Goal: Task Accomplishment & Management: Manage account settings

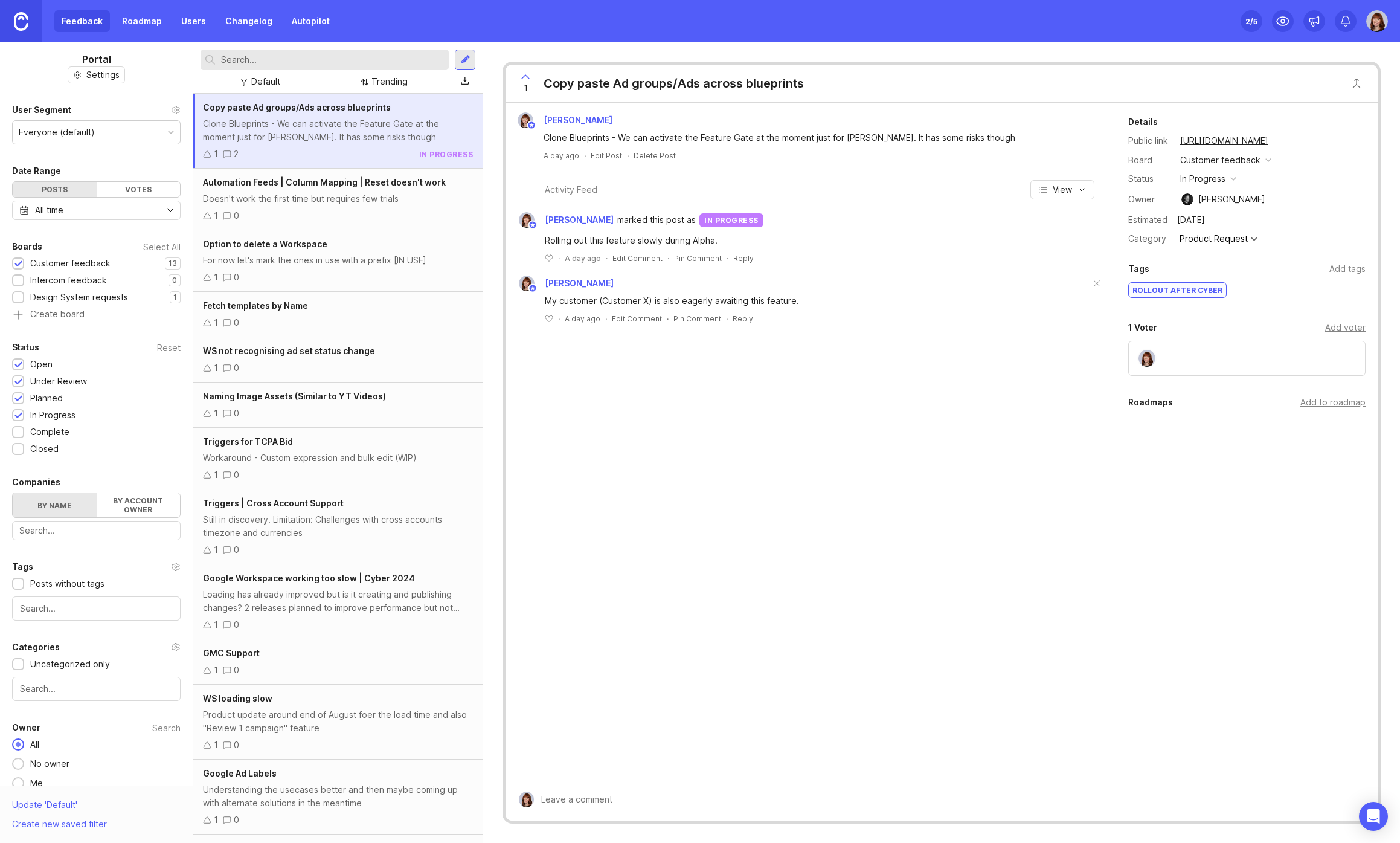
click at [19, 262] on div at bounding box center [18, 264] width 8 height 9
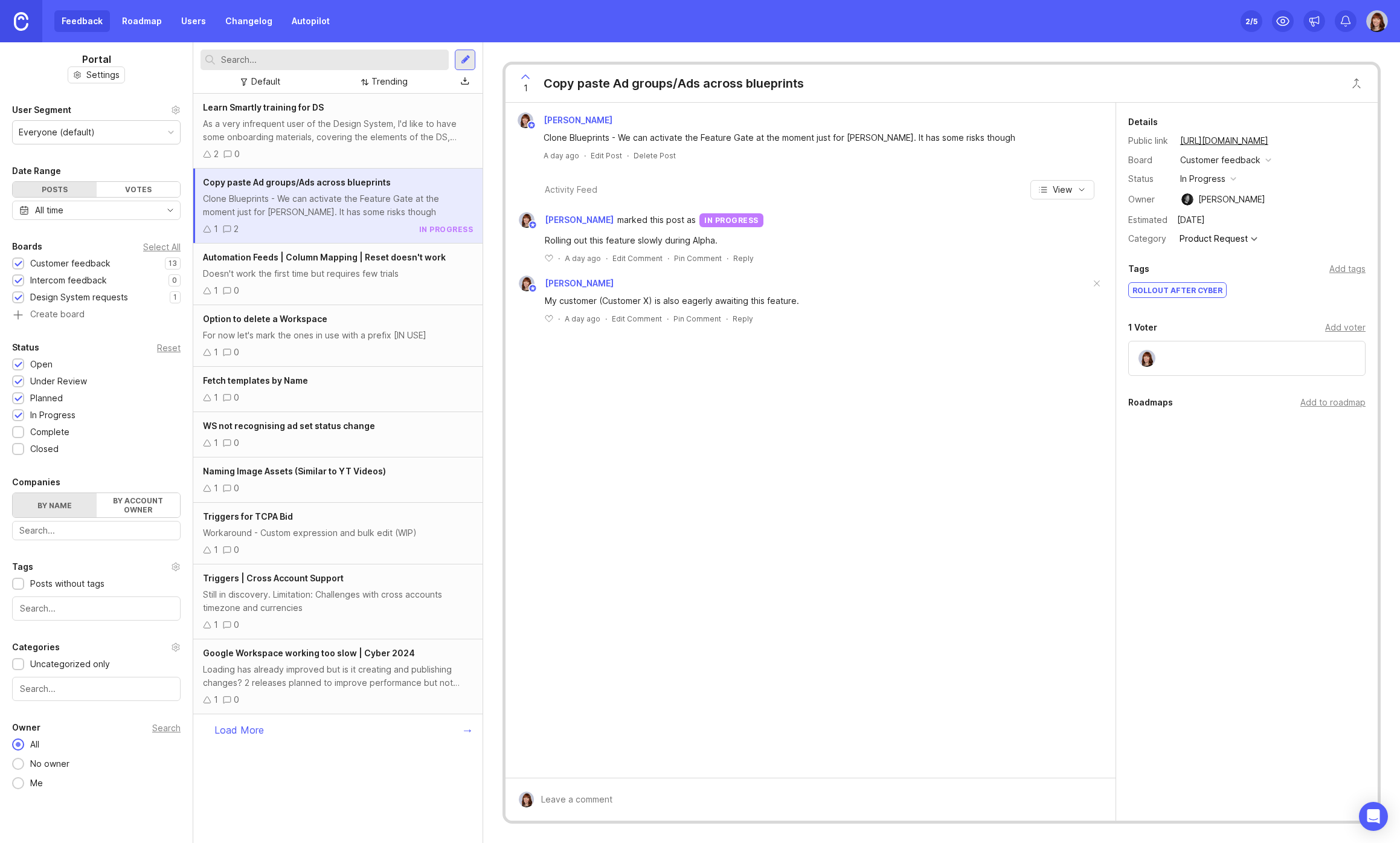
click at [17, 275] on div at bounding box center [18, 280] width 12 height 12
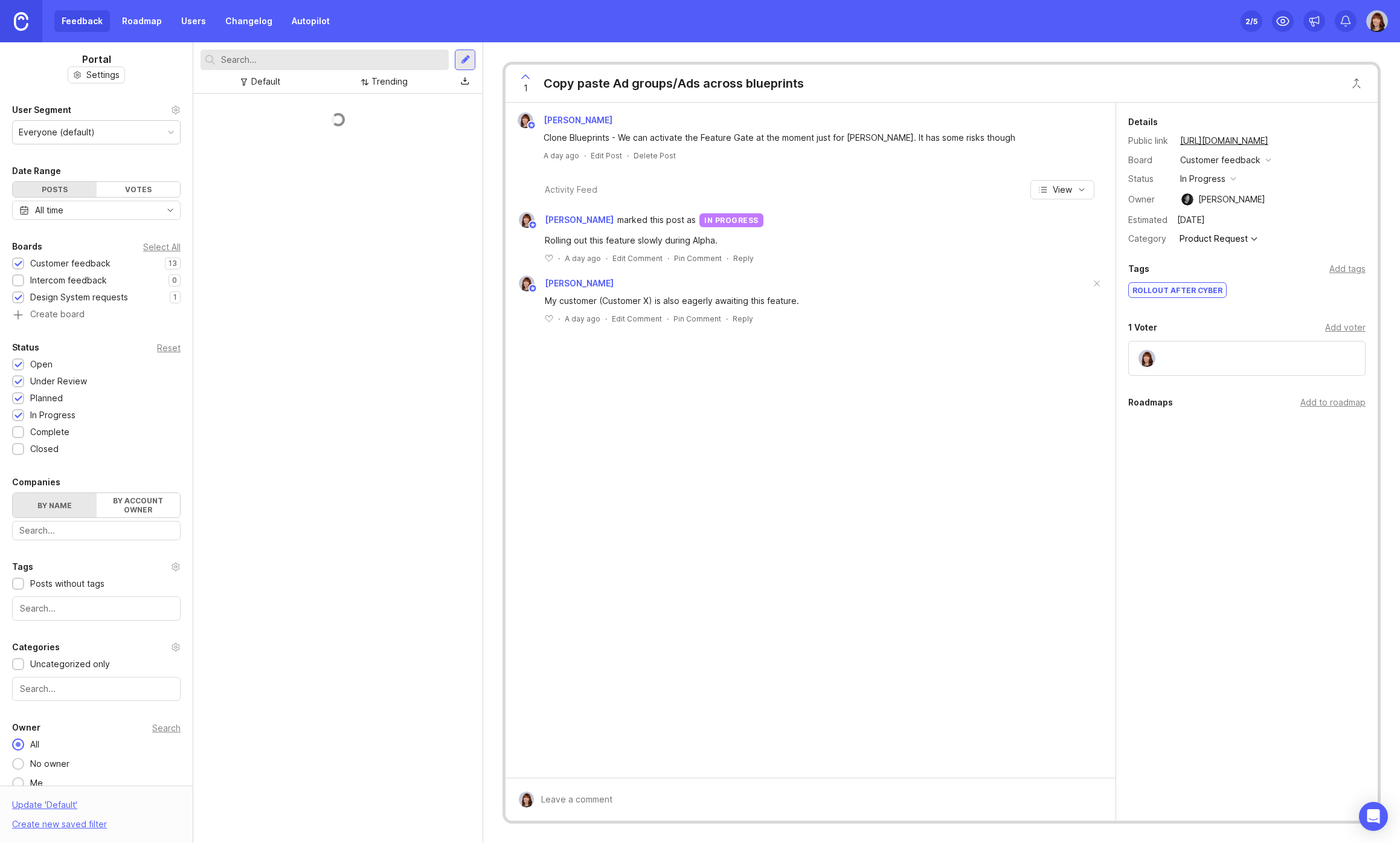
click at [17, 260] on div at bounding box center [18, 264] width 8 height 9
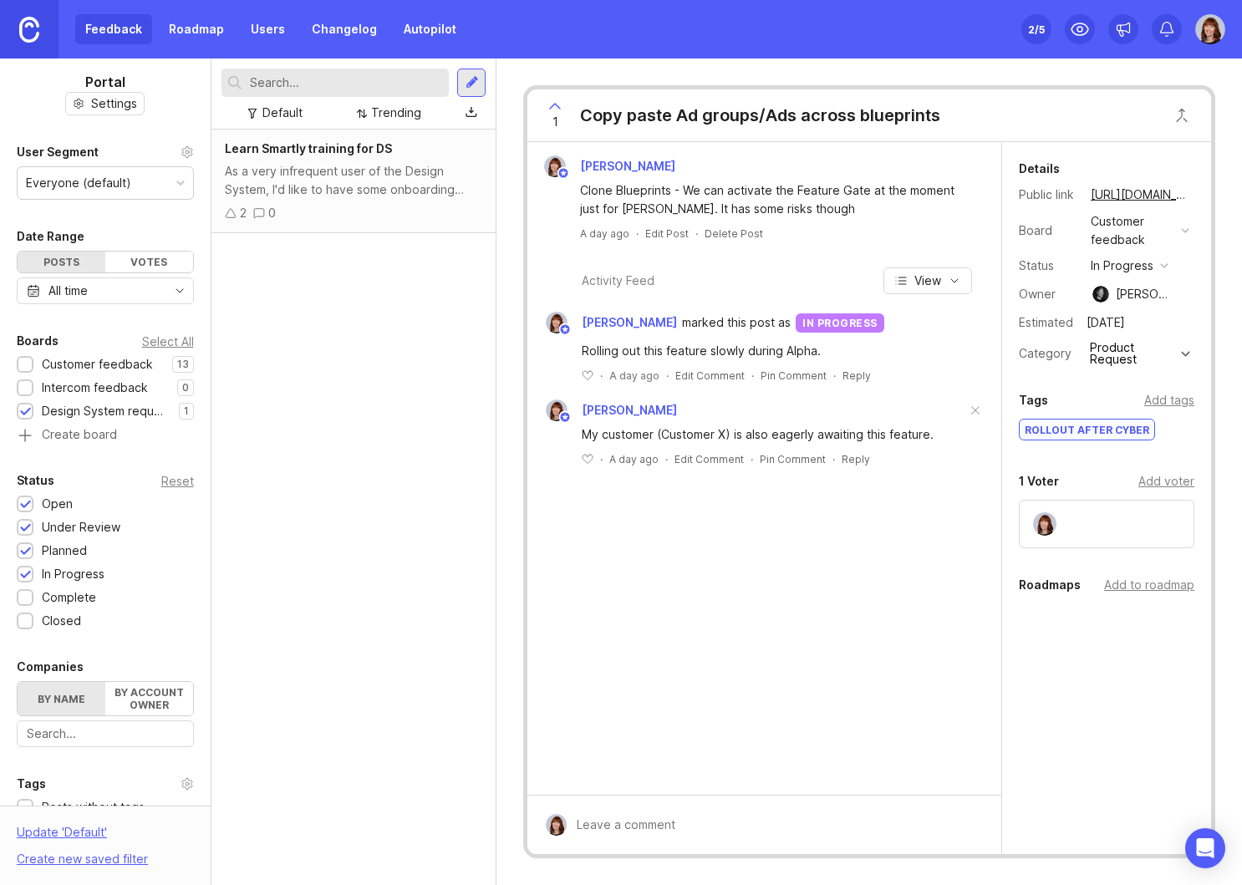
click at [430, 273] on div "Learn Smartly training for DS As a very infrequent user of the Design System, I…" at bounding box center [353, 507] width 285 height 755
click at [252, 39] on link "Users" at bounding box center [268, 29] width 54 height 30
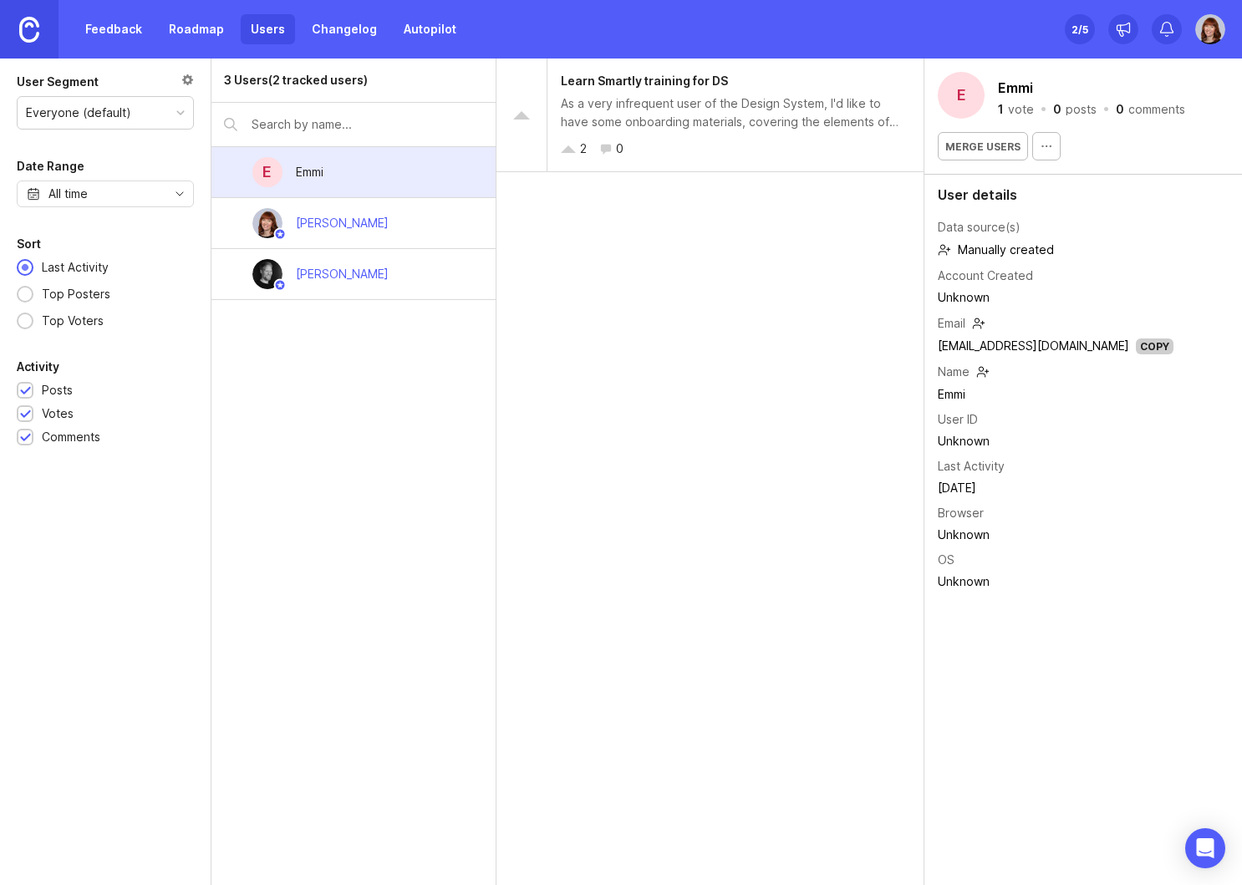
click at [1205, 33] on img at bounding box center [1210, 29] width 30 height 30
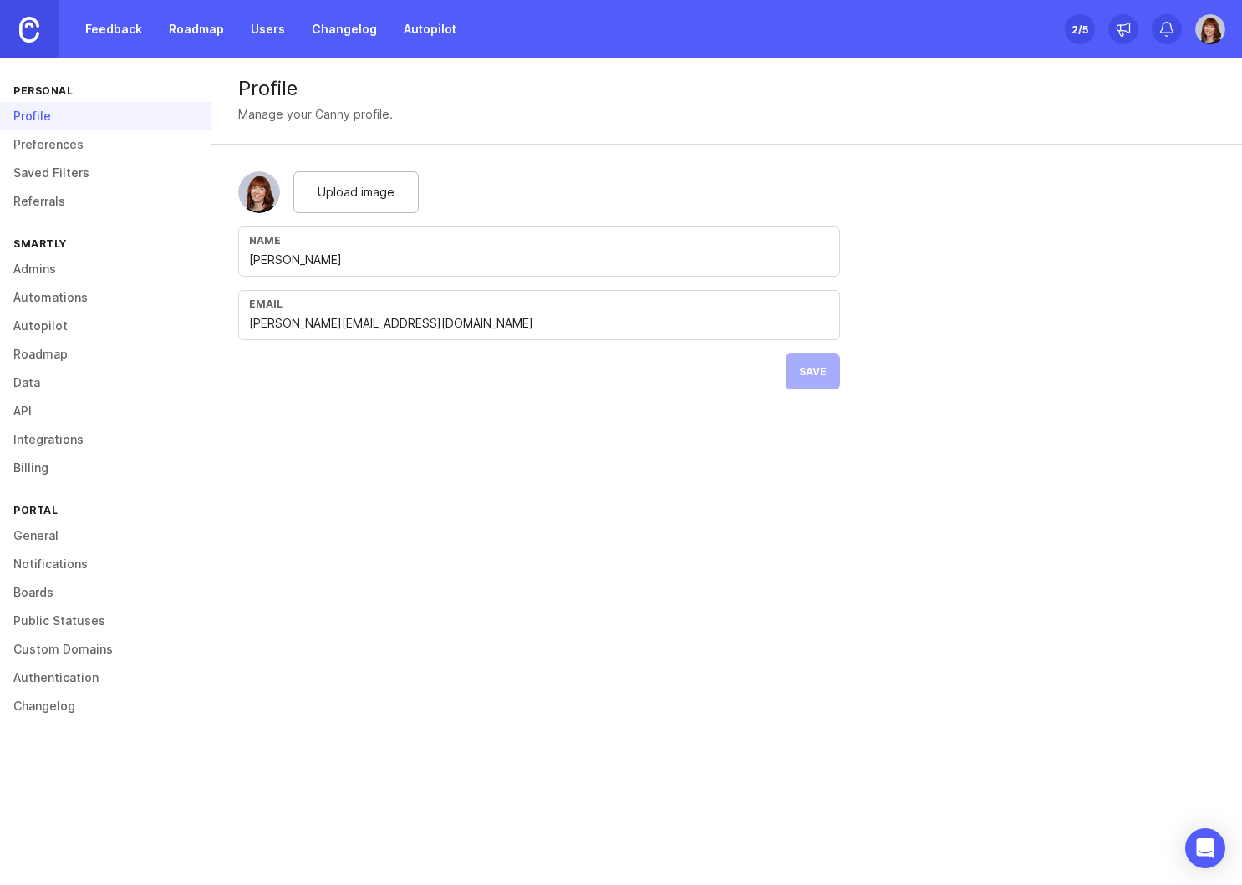
click at [27, 269] on link "Admins" at bounding box center [105, 269] width 211 height 28
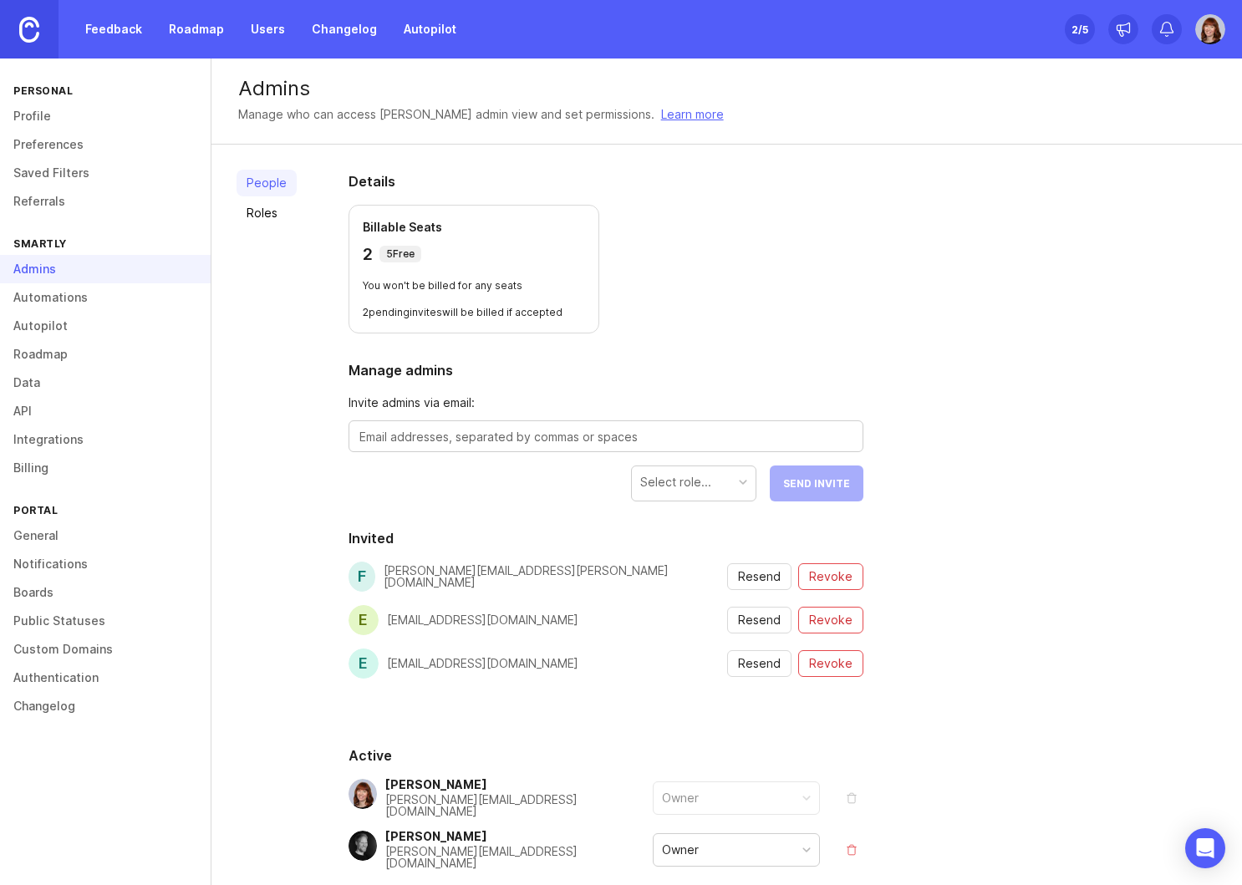
scroll to position [80, 0]
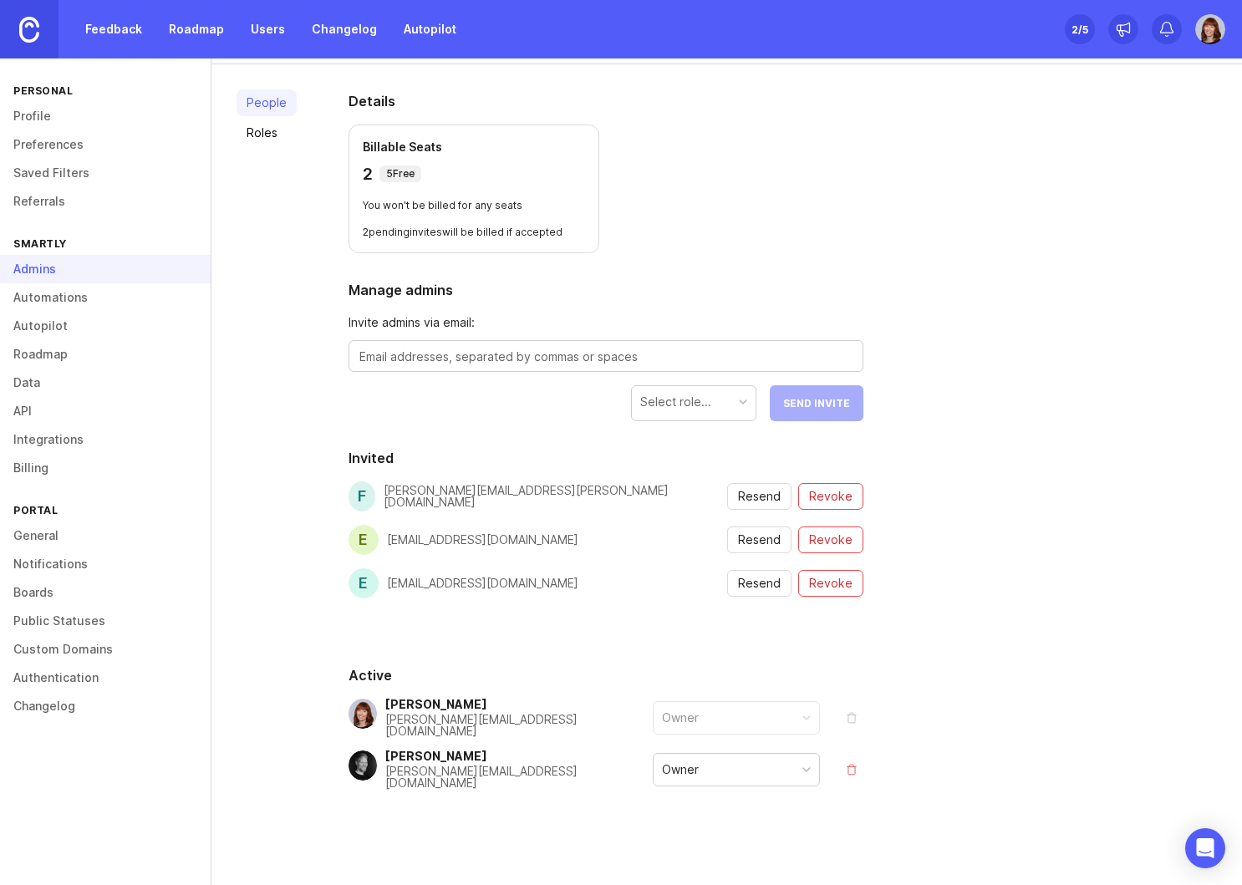
click at [765, 582] on span "Resend" at bounding box center [759, 583] width 43 height 17
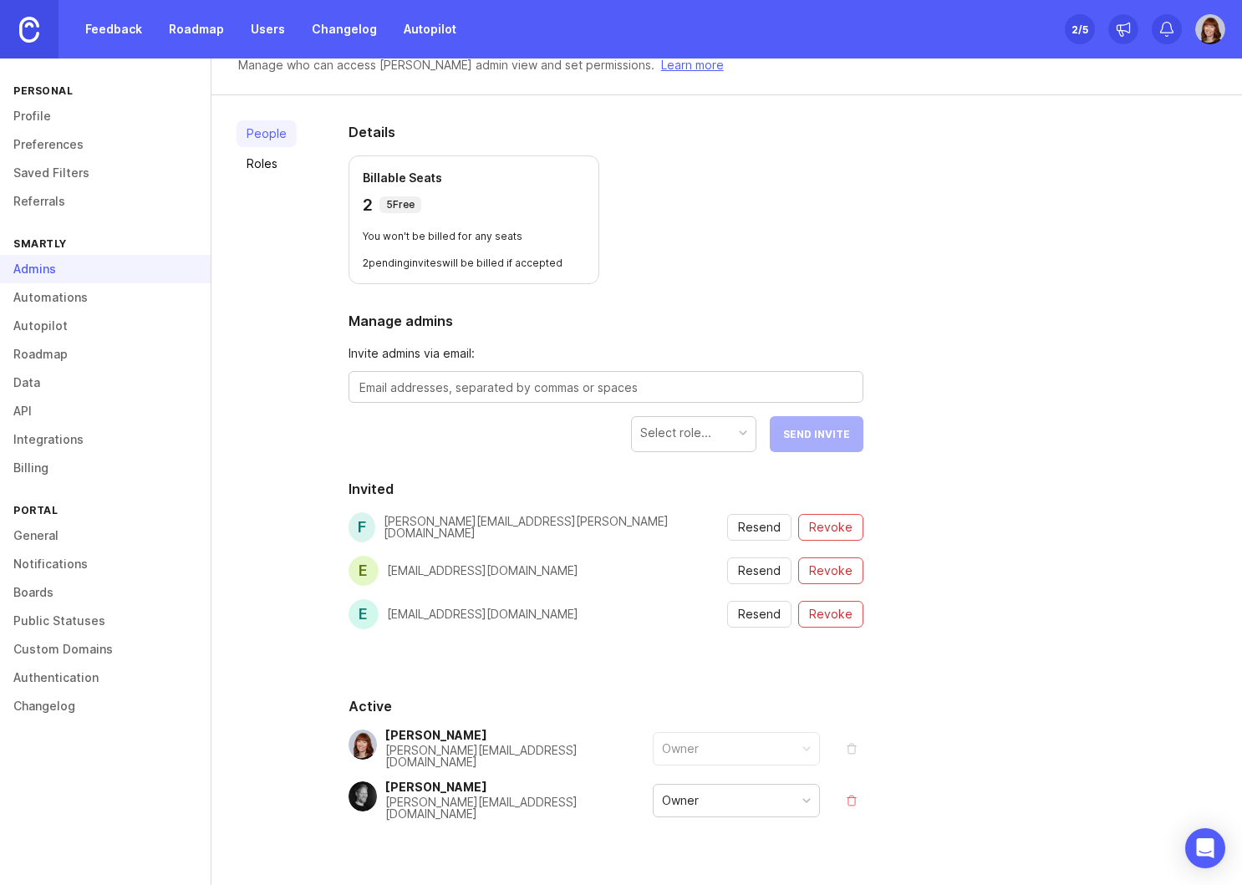
scroll to position [0, 0]
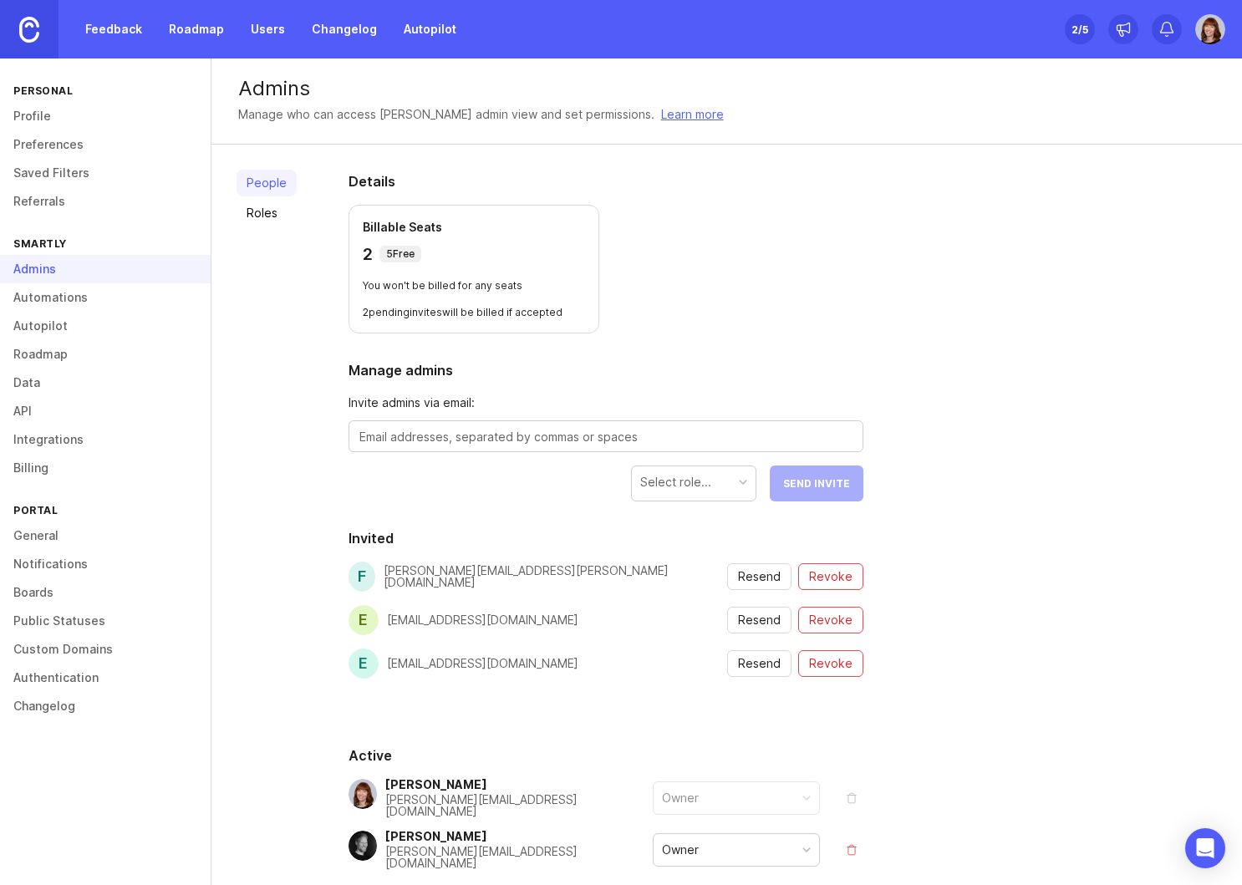
click at [45, 622] on link "Public Statuses" at bounding box center [105, 621] width 211 height 28
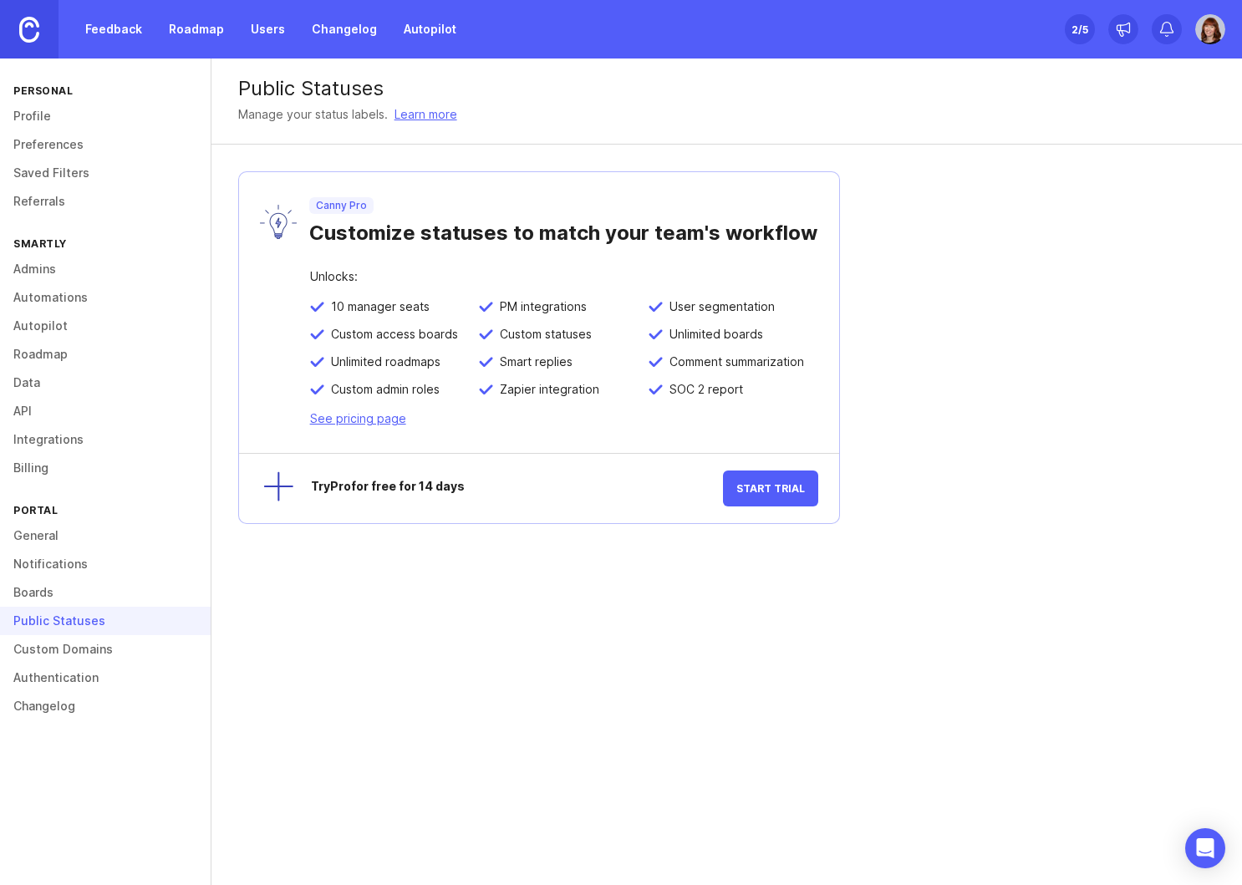
click at [55, 652] on link "Custom Domains" at bounding box center [105, 649] width 211 height 28
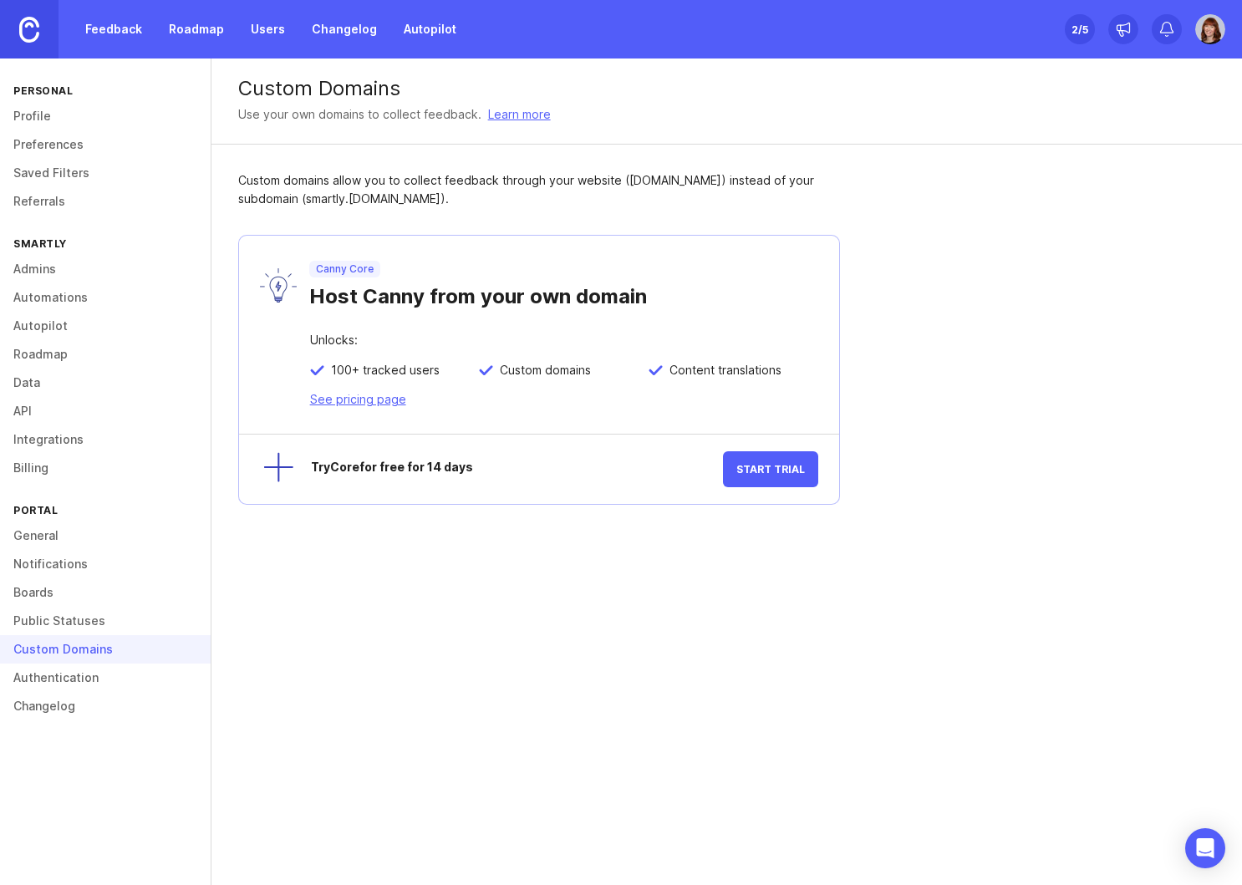
click at [43, 684] on link "Authentication" at bounding box center [105, 678] width 211 height 28
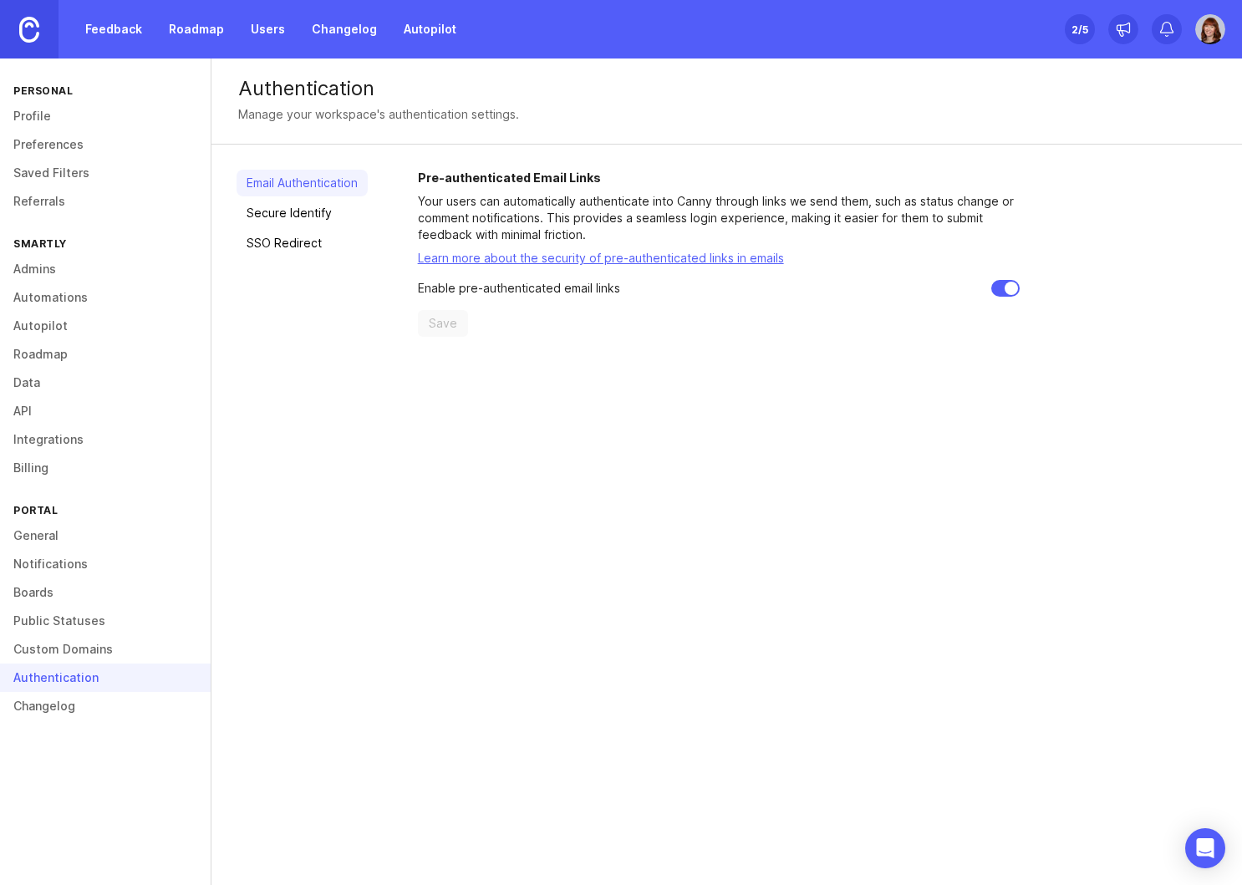
click at [285, 215] on link "Secure Identify" at bounding box center [301, 213] width 131 height 27
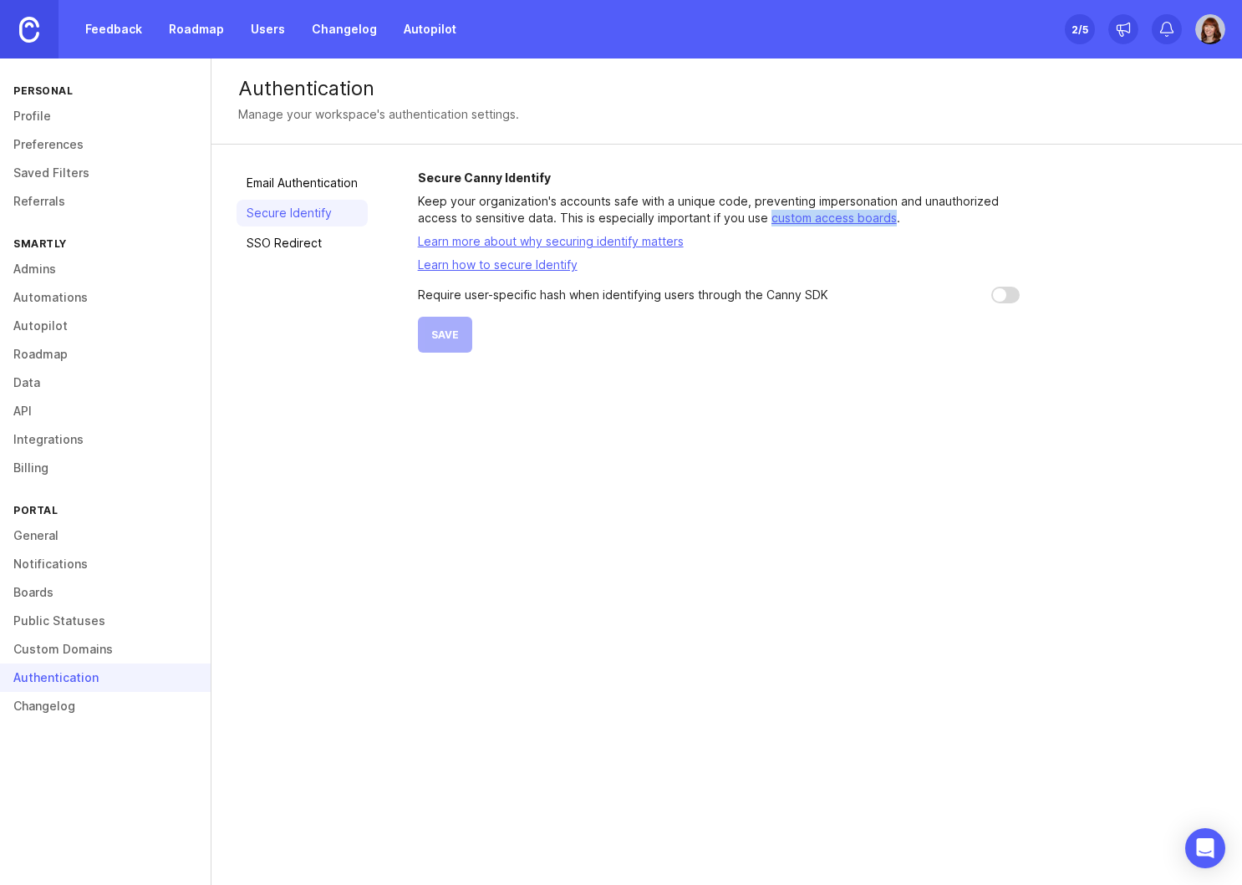
click at [282, 246] on link "SSO Redirect" at bounding box center [301, 243] width 131 height 27
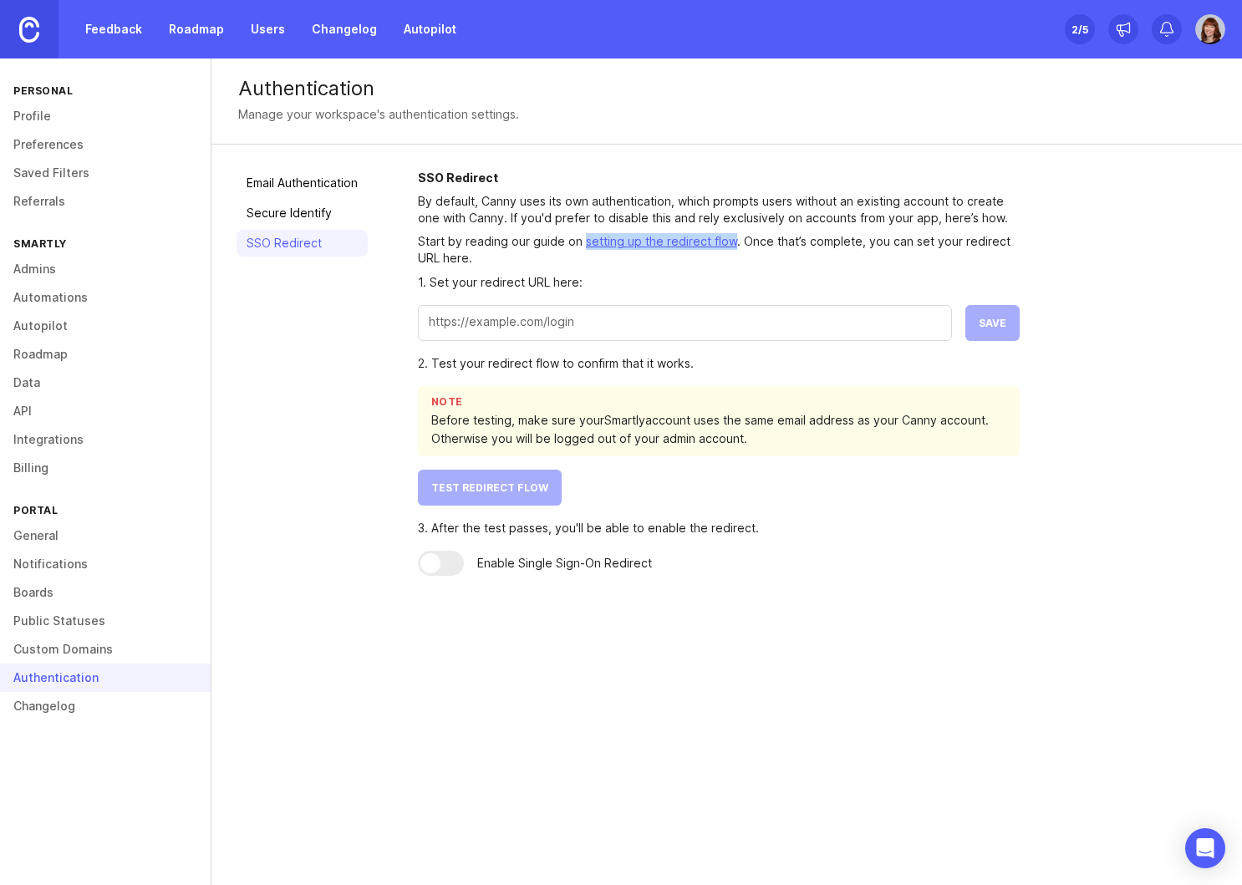
click at [285, 213] on link "Secure Identify" at bounding box center [301, 213] width 131 height 27
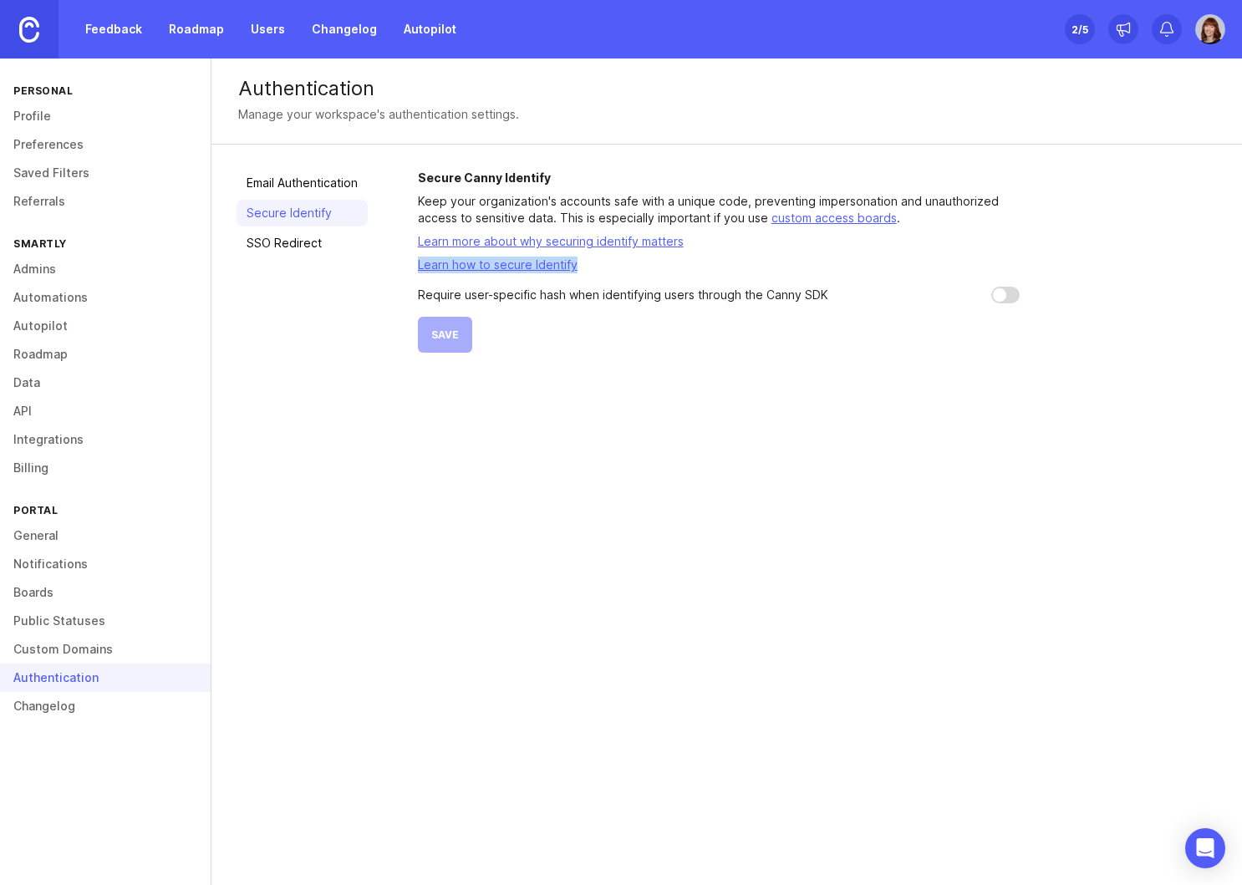
click at [33, 113] on link "Profile" at bounding box center [105, 116] width 211 height 28
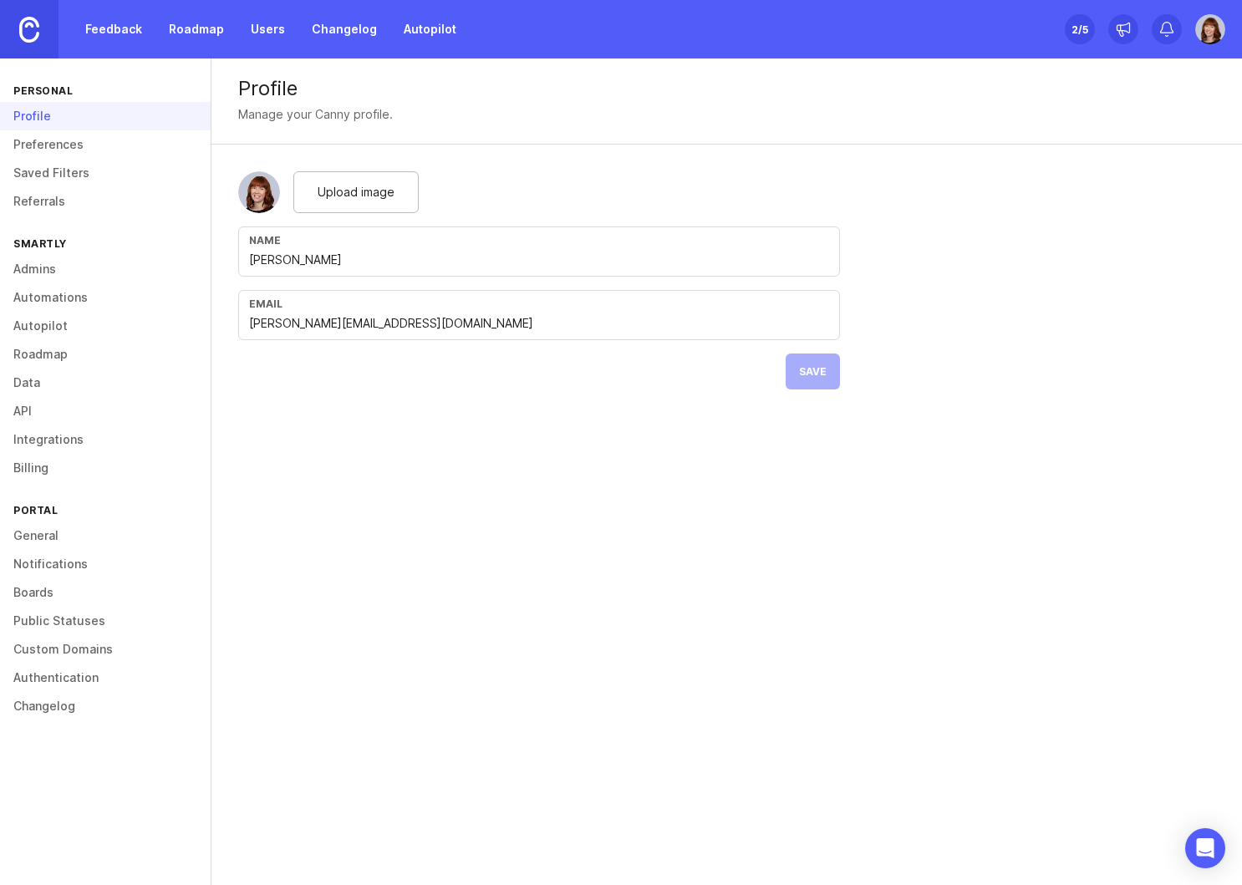
click at [23, 150] on link "Preferences" at bounding box center [105, 144] width 211 height 28
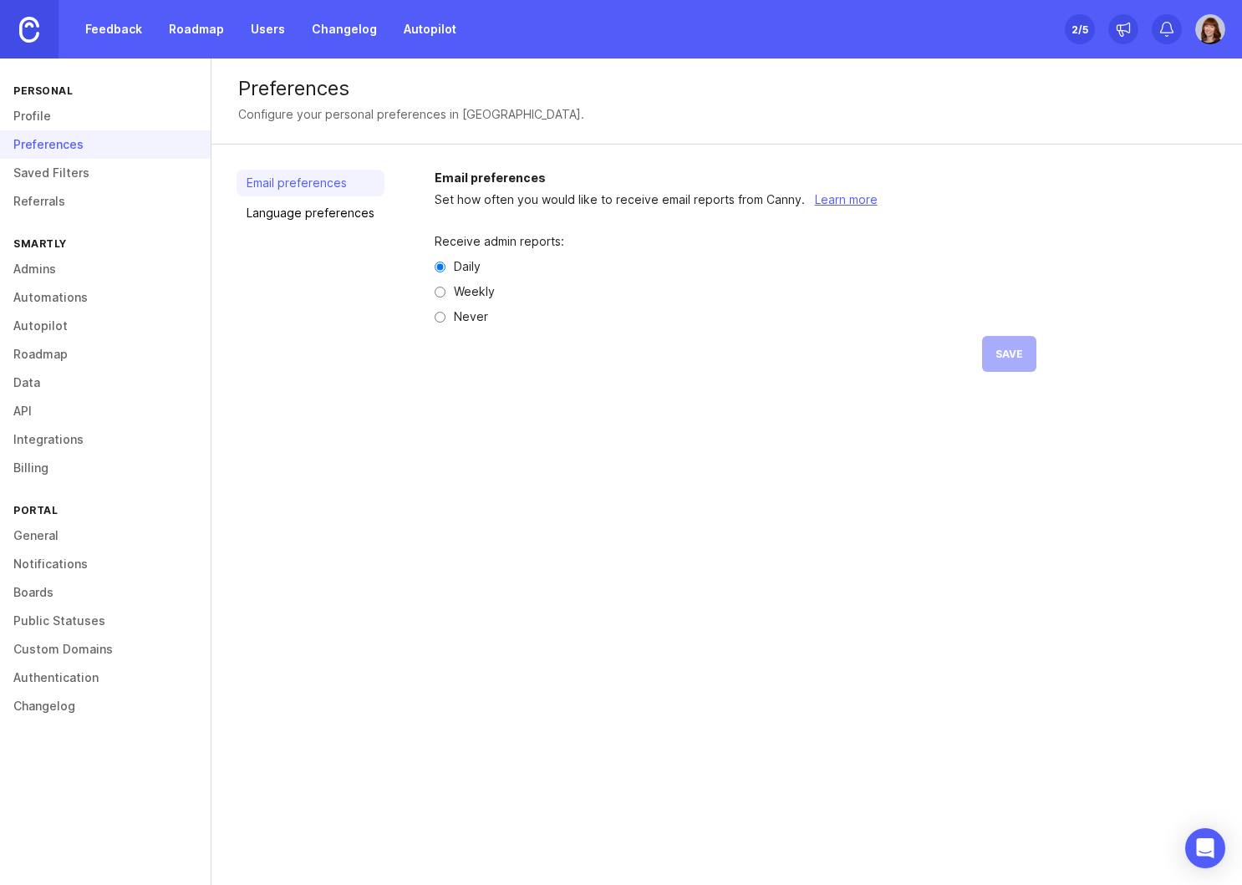
click at [48, 176] on link "Saved Filters" at bounding box center [105, 173] width 211 height 28
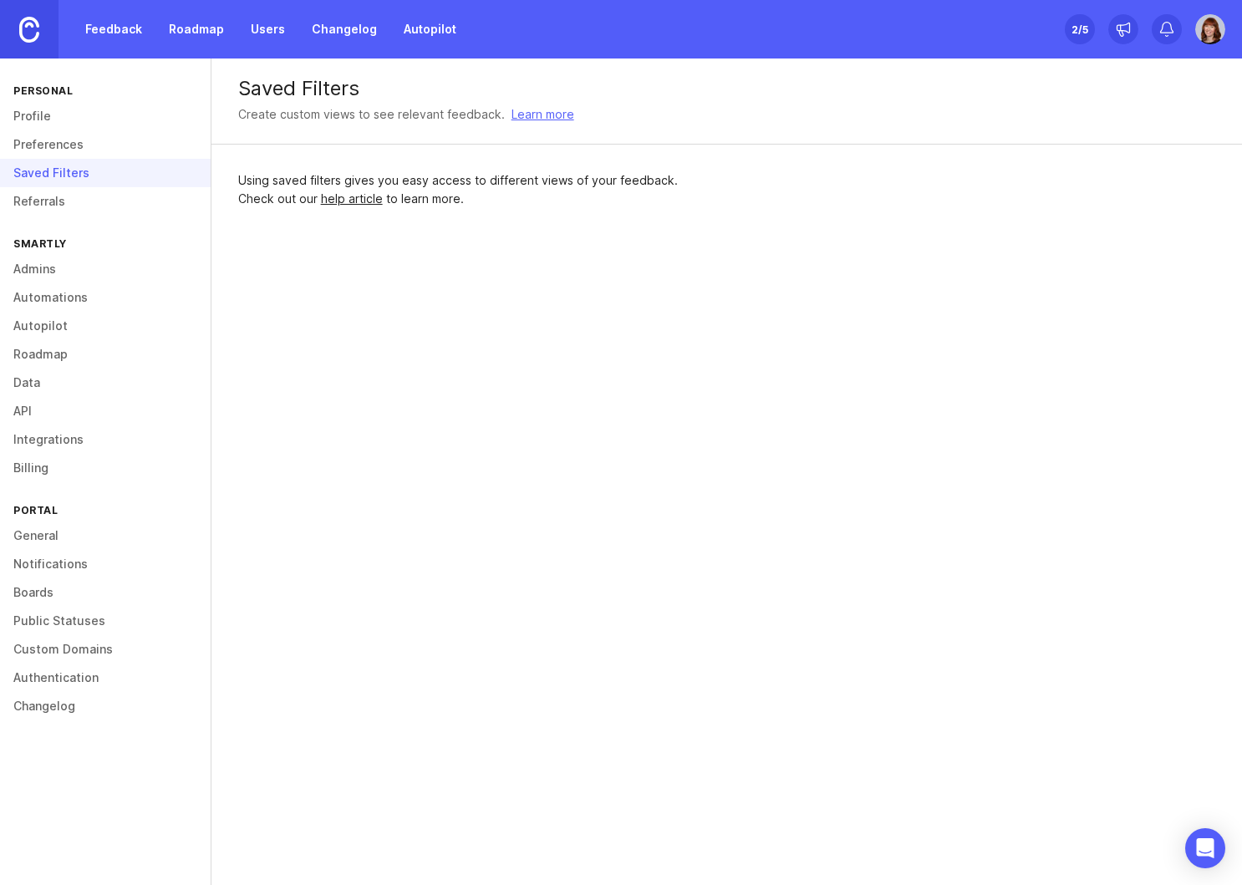
click at [48, 204] on link "Referrals" at bounding box center [105, 201] width 211 height 28
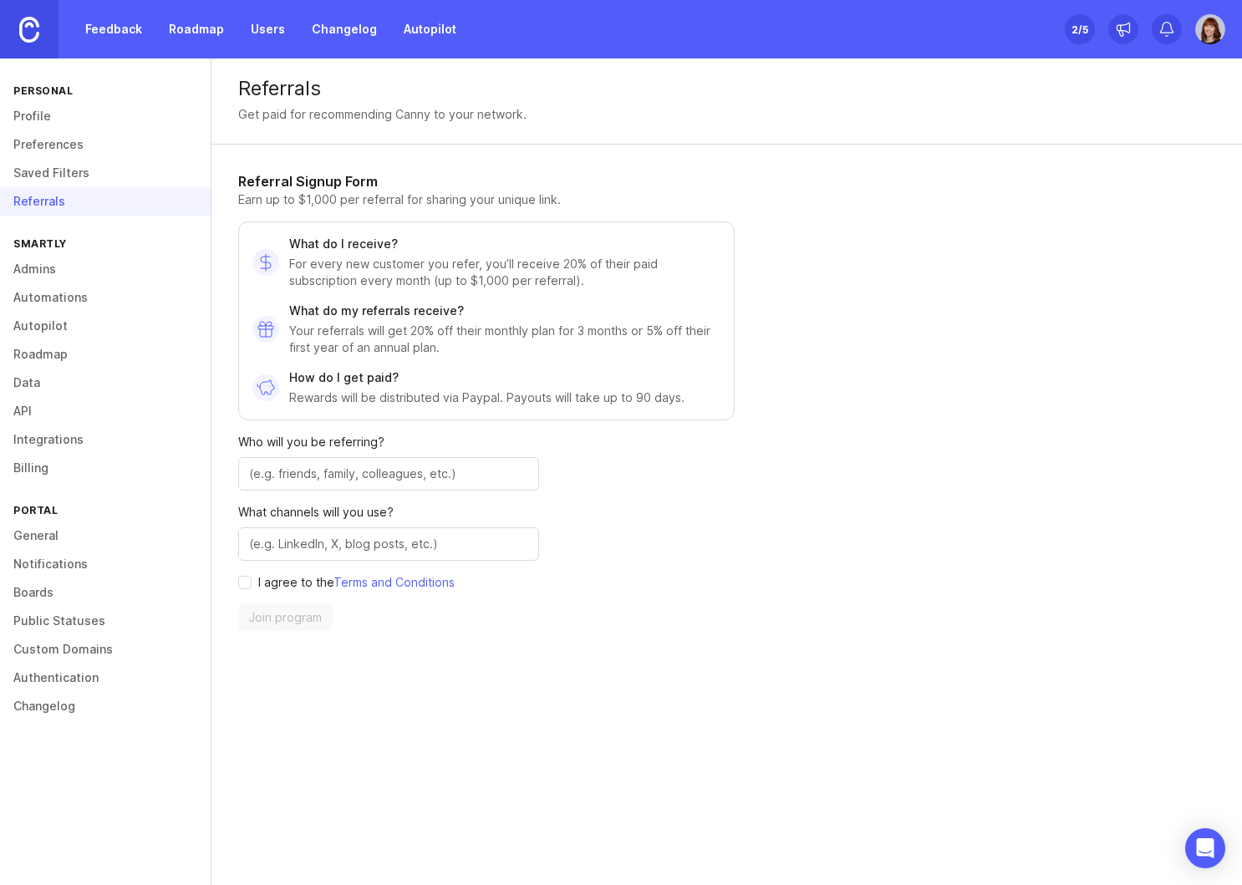
click at [43, 271] on link "Admins" at bounding box center [105, 269] width 211 height 28
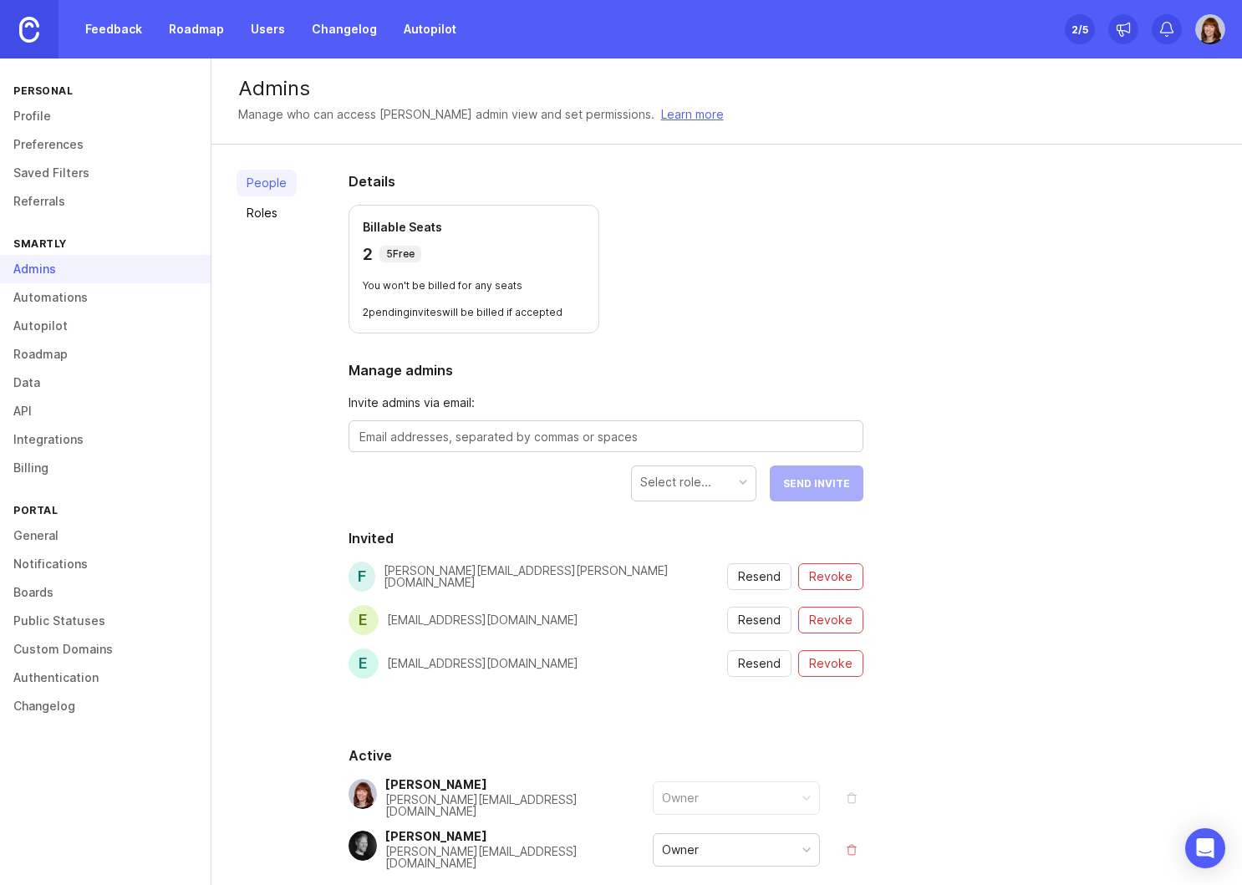
click at [259, 212] on link "Roles" at bounding box center [266, 213] width 60 height 27
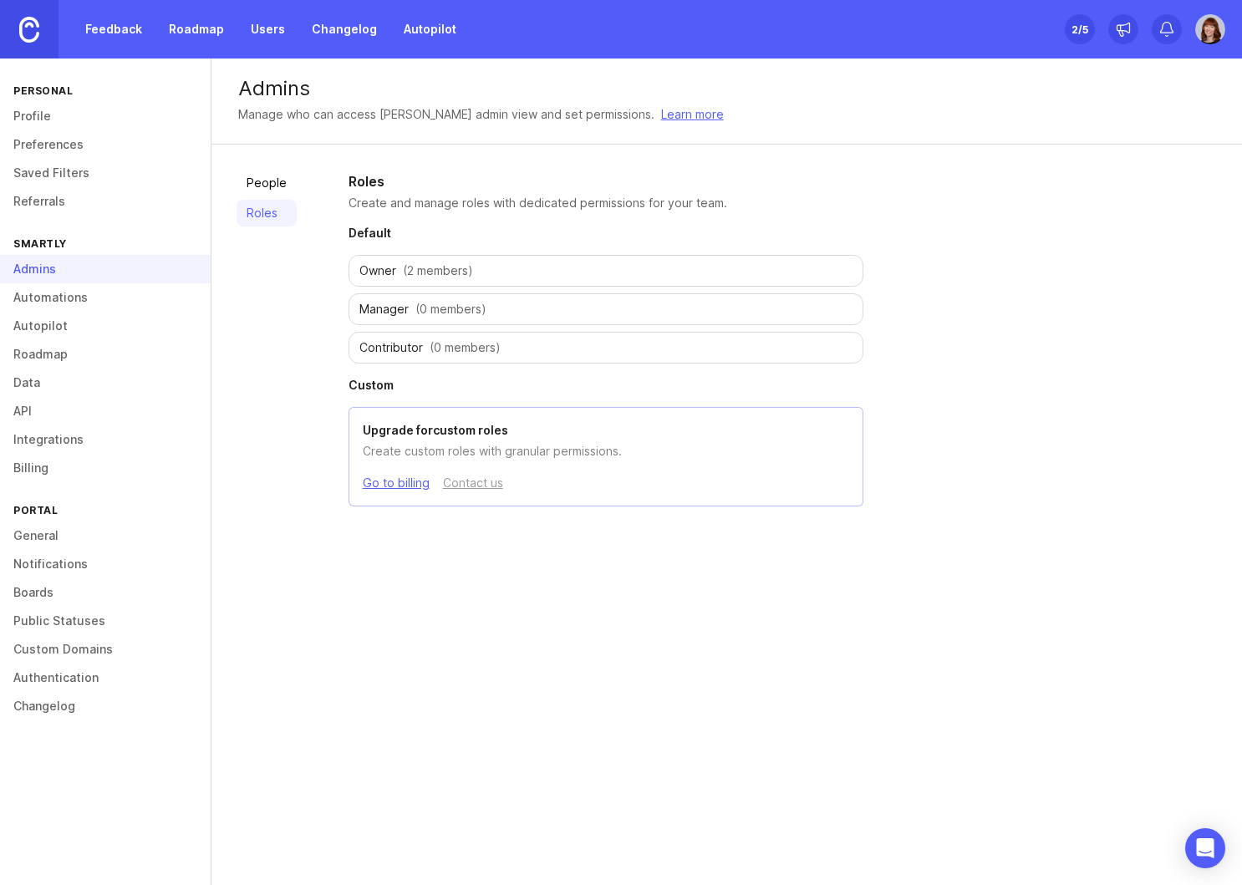
click at [266, 181] on link "People" at bounding box center [266, 183] width 60 height 27
